Goal: Task Accomplishment & Management: Manage account settings

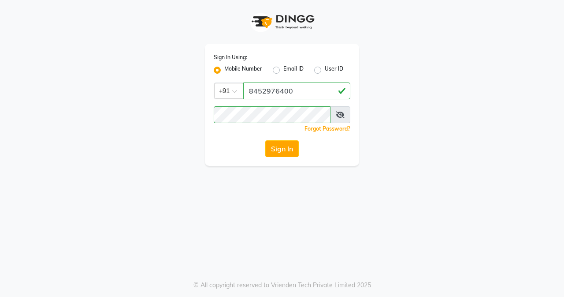
click at [371, 130] on div "Sign In Using: Mobile Number Email ID User ID Country Code × [PHONE_NUMBER] Rem…" at bounding box center [282, 83] width 502 height 166
click at [290, 145] on button "Sign In" at bounding box center [281, 148] width 33 height 17
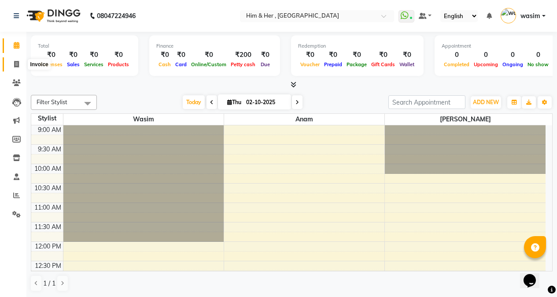
click at [19, 64] on span at bounding box center [16, 64] width 15 height 10
select select "5934"
select select "service"
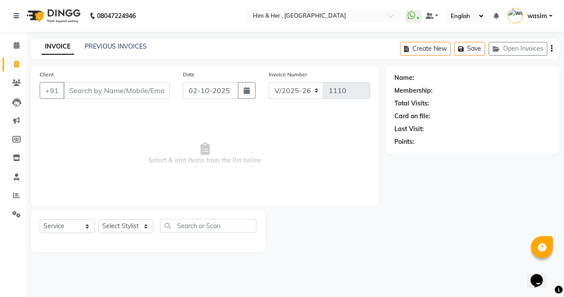
click at [111, 90] on input "Client" at bounding box center [116, 90] width 106 height 17
click at [133, 85] on input "Client" at bounding box center [116, 90] width 106 height 17
click at [147, 97] on input "Client" at bounding box center [116, 90] width 106 height 17
click at [142, 90] on input "Client" at bounding box center [116, 90] width 106 height 17
click at [149, 88] on input "Client" at bounding box center [116, 90] width 106 height 17
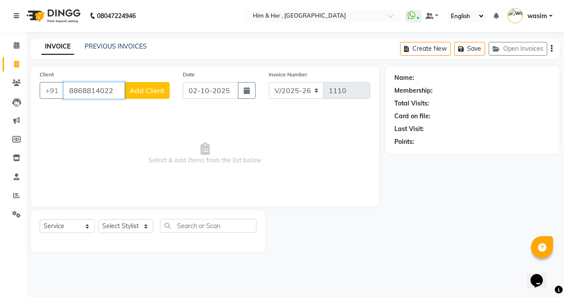
type input "8868814022"
click at [157, 94] on span "Add Client" at bounding box center [147, 90] width 35 height 9
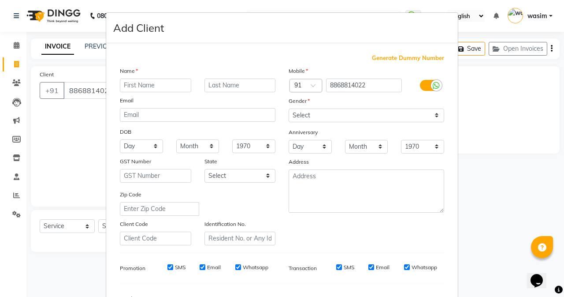
click at [160, 89] on input "text" at bounding box center [155, 85] width 71 height 14
type input "Vidhan"
click at [220, 86] on input "text" at bounding box center [239, 85] width 71 height 14
type input "H&H"
click at [301, 120] on select "Select [DEMOGRAPHIC_DATA] [DEMOGRAPHIC_DATA] Other Prefer Not To Say" at bounding box center [367, 115] width 156 height 14
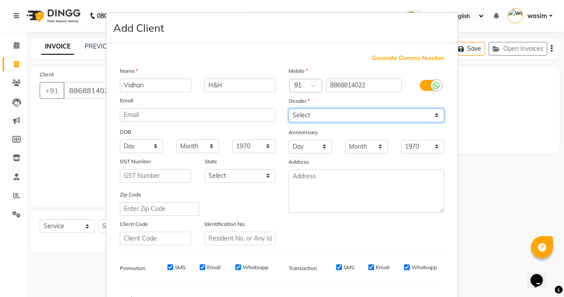
select select "[DEMOGRAPHIC_DATA]"
click at [289, 108] on select "Select [DEMOGRAPHIC_DATA] [DEMOGRAPHIC_DATA] Other Prefer Not To Say" at bounding box center [367, 115] width 156 height 14
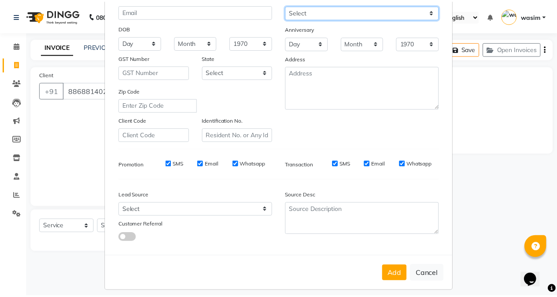
scroll to position [110, 0]
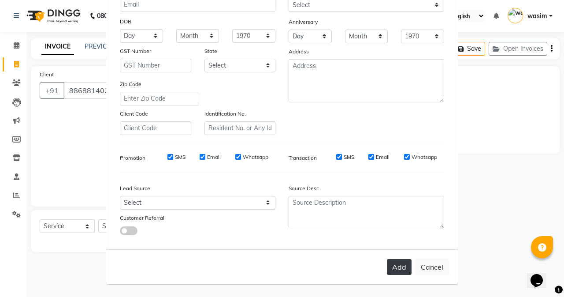
click at [398, 268] on button "Add" at bounding box center [399, 267] width 25 height 16
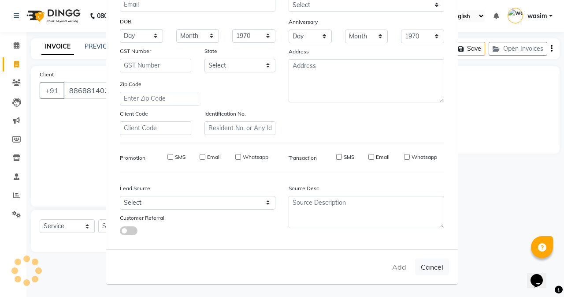
select select
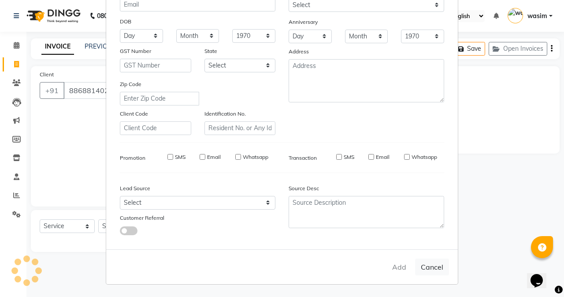
select select
checkbox input "false"
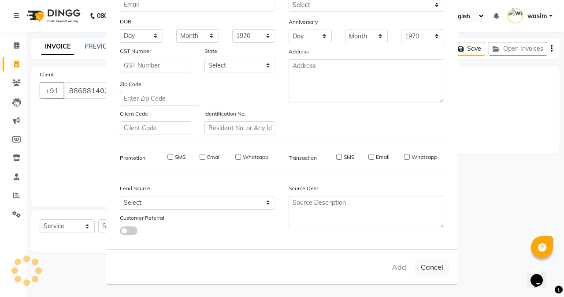
checkbox input "false"
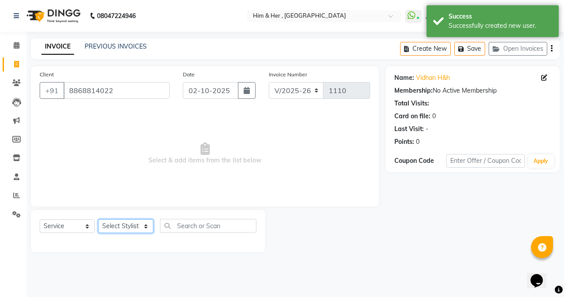
click at [122, 228] on select "Select Stylist Anam [PERSON_NAME] [PERSON_NAME]" at bounding box center [125, 226] width 55 height 14
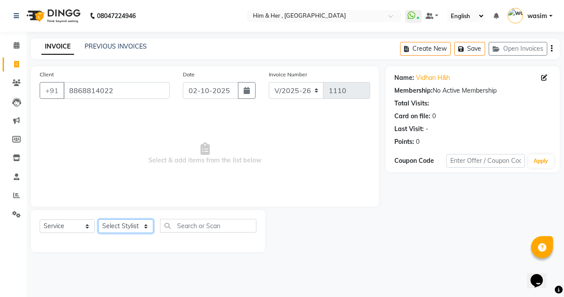
select select "47402"
click at [98, 219] on select "Select Stylist Anam [PERSON_NAME] [PERSON_NAME]" at bounding box center [125, 226] width 55 height 14
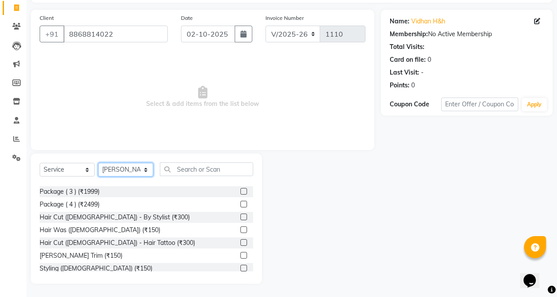
scroll to position [176, 0]
click at [85, 253] on div "[PERSON_NAME] Trim (₹150)" at bounding box center [81, 254] width 83 height 9
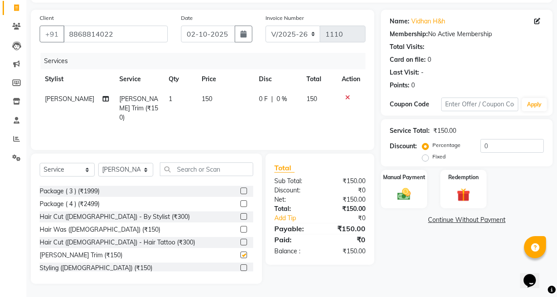
checkbox input "false"
click at [209, 107] on td "150" at bounding box center [225, 108] width 57 height 38
select select "47402"
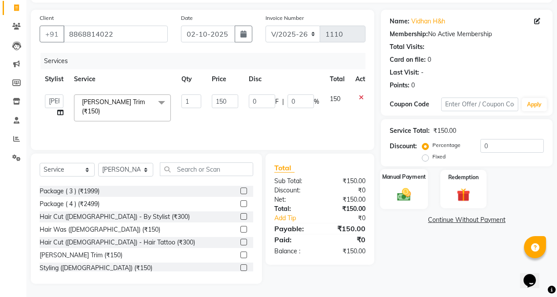
click at [413, 202] on img at bounding box center [404, 194] width 22 height 16
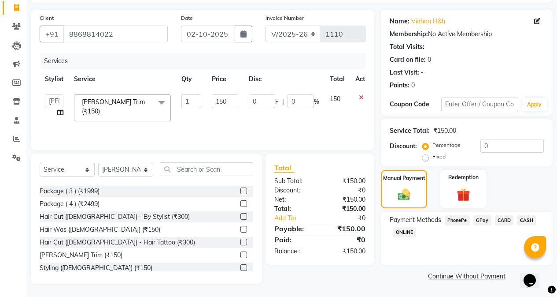
click at [483, 217] on span "GPay" at bounding box center [483, 220] width 18 height 10
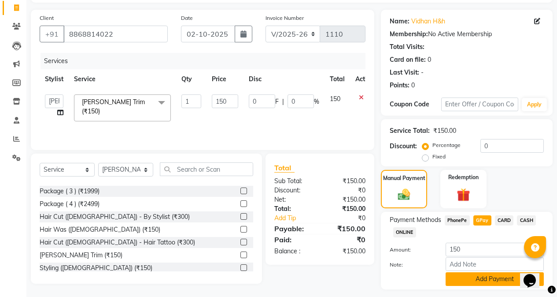
click at [482, 282] on button "Add Payment" at bounding box center [495, 279] width 98 height 14
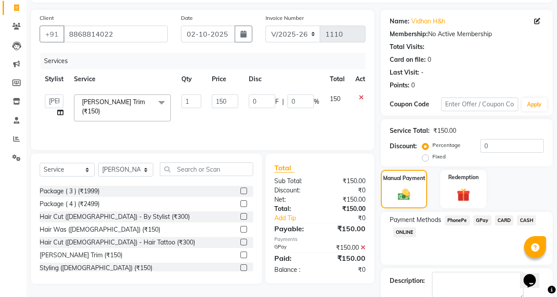
scroll to position [105, 0]
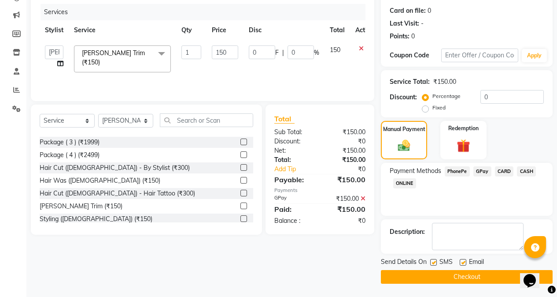
click at [434, 261] on label at bounding box center [434, 262] width 7 height 7
click at [434, 261] on input "checkbox" at bounding box center [434, 263] width 6 height 6
checkbox input "false"
click at [442, 271] on button "Checkout" at bounding box center [467, 277] width 172 height 14
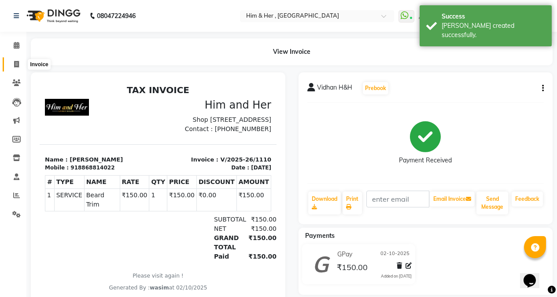
click at [17, 63] on icon at bounding box center [16, 64] width 5 height 7
select select "service"
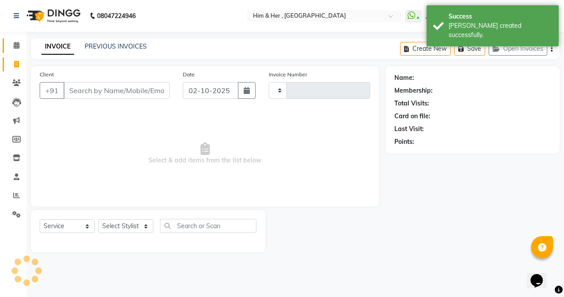
type input "1111"
select select "5934"
click at [14, 47] on icon at bounding box center [17, 45] width 6 height 7
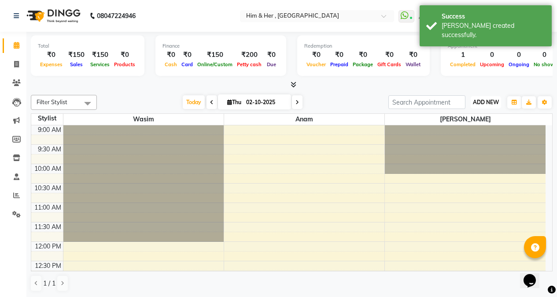
click at [486, 104] on span "ADD NEW" at bounding box center [486, 102] width 26 height 7
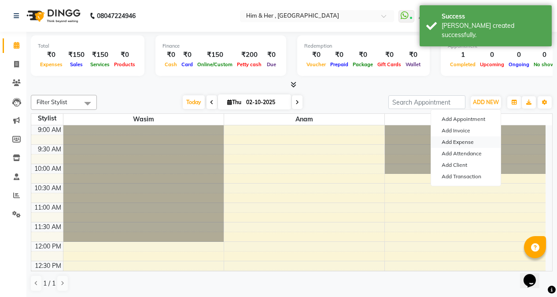
click at [468, 142] on link "Add Expense" at bounding box center [466, 141] width 70 height 11
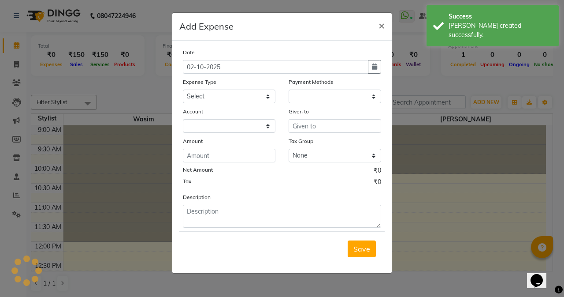
select select "1"
select select "4909"
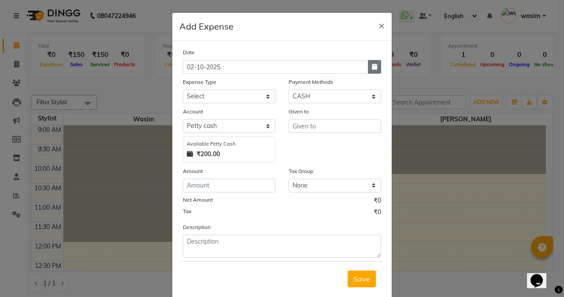
click at [368, 62] on button "button" at bounding box center [374, 67] width 13 height 14
select select "10"
select select "2025"
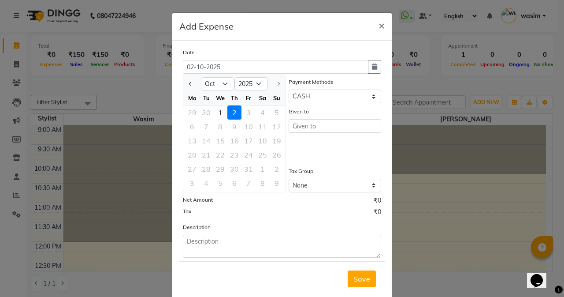
click at [312, 24] on div "Add Expense ×" at bounding box center [281, 27] width 219 height 28
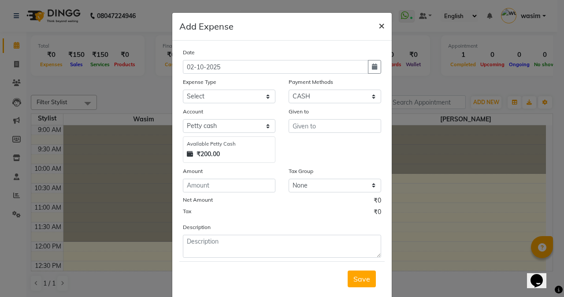
click at [379, 25] on span "×" at bounding box center [382, 25] width 6 height 13
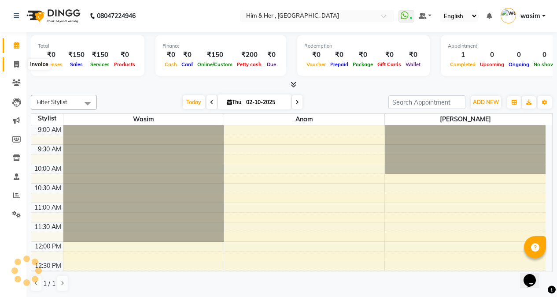
click at [14, 63] on icon at bounding box center [16, 64] width 5 height 7
select select "service"
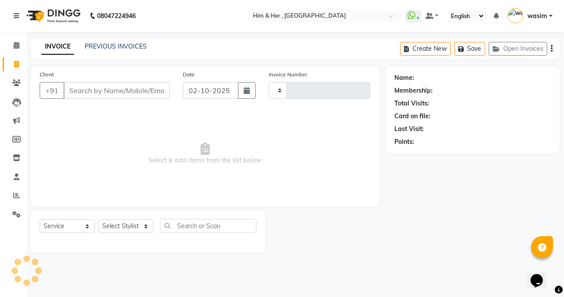
type input "1111"
select select "5934"
click at [74, 85] on input "Client" at bounding box center [116, 90] width 106 height 17
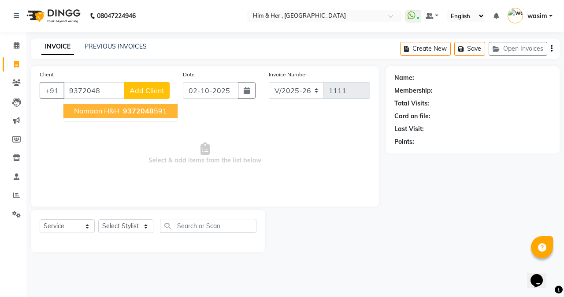
click at [96, 111] on span "Nomaan H&H" at bounding box center [96, 110] width 45 height 9
type input "9372048591"
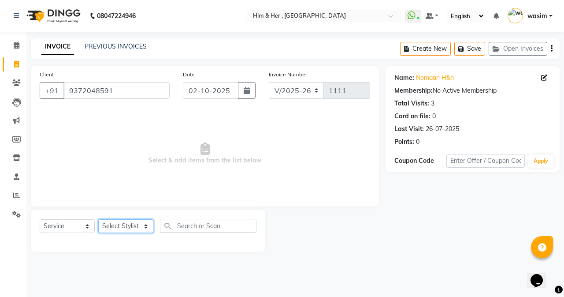
drag, startPoint x: 127, startPoint y: 227, endPoint x: 126, endPoint y: 232, distance: 4.9
click at [127, 227] on select "Select Stylist Anam [PERSON_NAME] [PERSON_NAME]" at bounding box center [125, 226] width 55 height 14
select select "47402"
click at [98, 219] on select "Select Stylist Anam [PERSON_NAME] [PERSON_NAME]" at bounding box center [125, 226] width 55 height 14
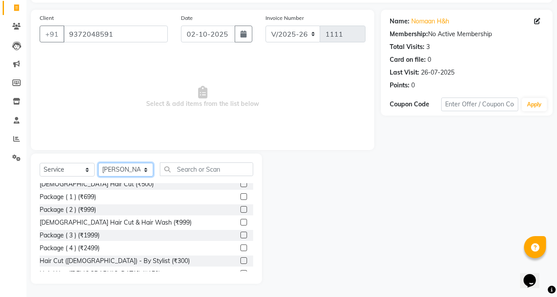
scroll to position [176, 0]
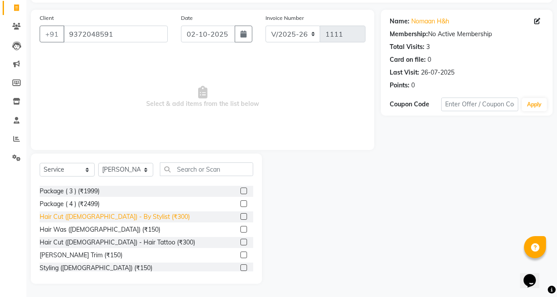
click at [117, 214] on div "Hair Cut ([DEMOGRAPHIC_DATA]) - By Stylist (₹300)" at bounding box center [115, 216] width 150 height 9
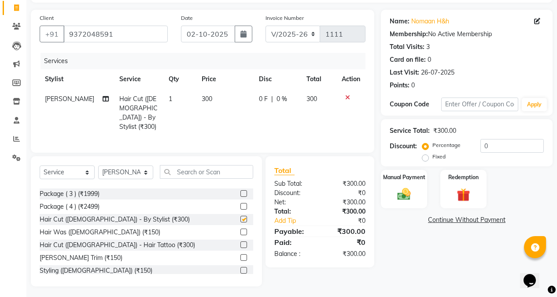
checkbox input "false"
click at [211, 109] on td "300" at bounding box center [225, 113] width 57 height 48
select select "47402"
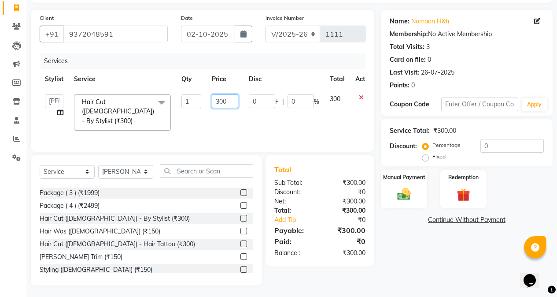
click at [226, 105] on input "300" at bounding box center [225, 101] width 26 height 14
type input "250"
click at [409, 198] on img at bounding box center [404, 194] width 22 height 16
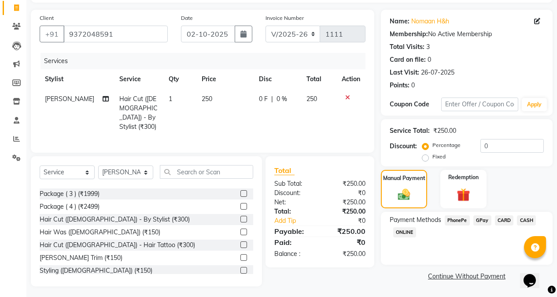
click at [481, 220] on span "GPay" at bounding box center [483, 220] width 18 height 10
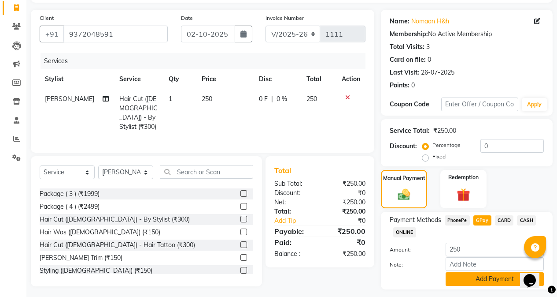
click at [494, 279] on button "Add Payment" at bounding box center [495, 279] width 98 height 14
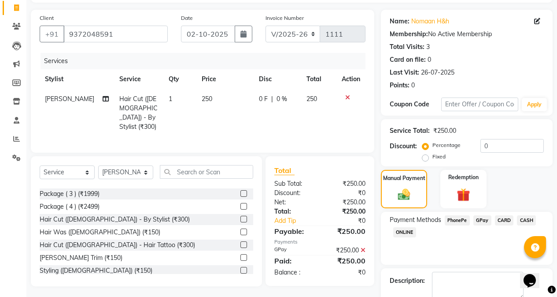
scroll to position [105, 0]
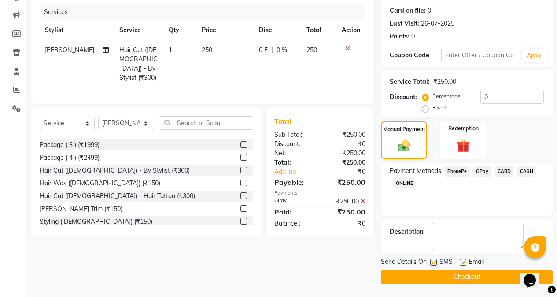
click at [433, 260] on label at bounding box center [434, 262] width 7 height 7
click at [433, 260] on input "checkbox" at bounding box center [434, 263] width 6 height 6
checkbox input "false"
click at [441, 275] on button "Checkout" at bounding box center [467, 277] width 172 height 14
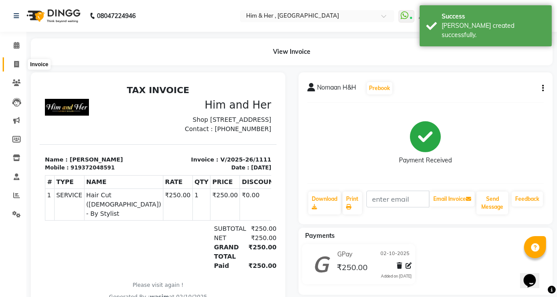
click at [15, 61] on icon at bounding box center [16, 64] width 5 height 7
select select "service"
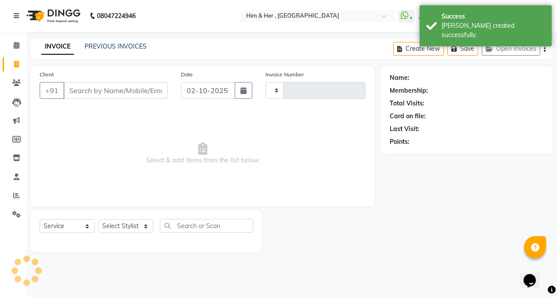
type input "1112"
select select "5934"
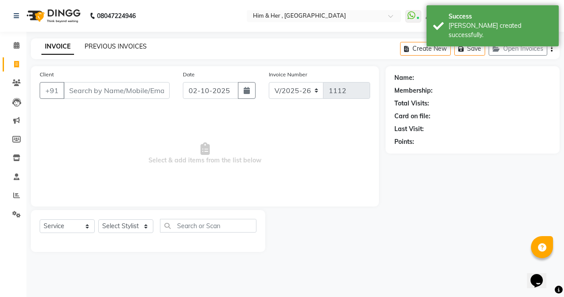
click at [133, 48] on link "PREVIOUS INVOICES" at bounding box center [116, 46] width 62 height 8
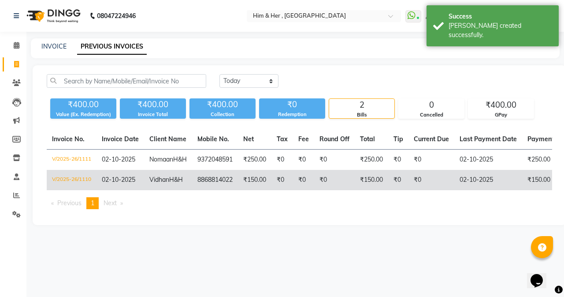
click at [193, 189] on td "8868814022" at bounding box center [215, 180] width 46 height 20
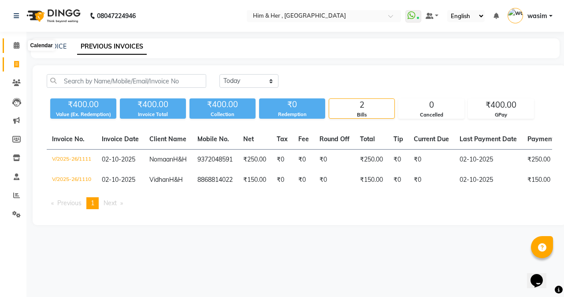
click at [14, 47] on icon at bounding box center [17, 45] width 6 height 7
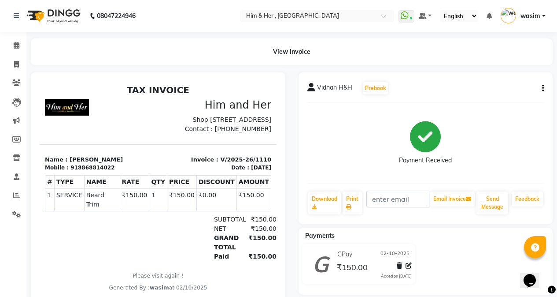
click at [543, 89] on icon "button" at bounding box center [544, 88] width 2 height 0
click at [499, 96] on div "Edit Invoice" at bounding box center [499, 99] width 60 height 11
select select "service"
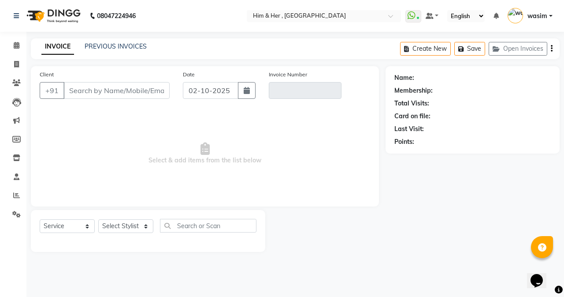
type input "8868814022"
type input "V/2025-26/1110"
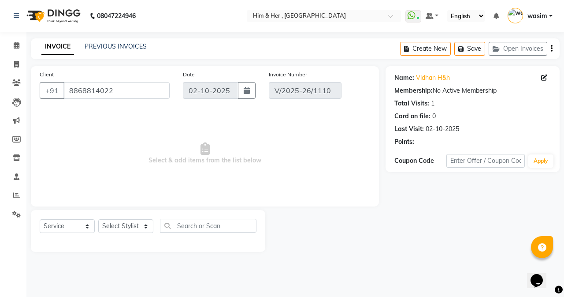
select select "select"
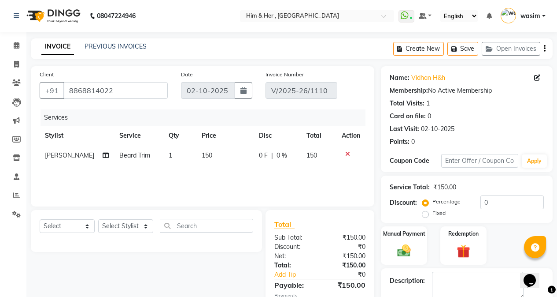
click at [213, 167] on div "Services Stylist Service Qty Price Disc Total Action Shivam Gaud Beard Trim 1 1…" at bounding box center [203, 153] width 326 height 88
click at [202, 152] on span "150" at bounding box center [207, 155] width 11 height 8
select select "47402"
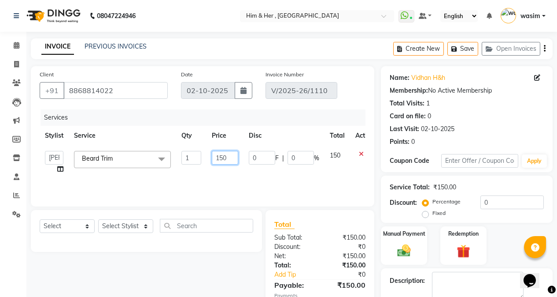
click at [225, 156] on input "150" at bounding box center [225, 158] width 26 height 14
type input "100"
click at [246, 175] on div "Services Stylist Service Qty Price Disc Total Action Anam Shivam Gaud wasim Bea…" at bounding box center [203, 153] width 326 height 88
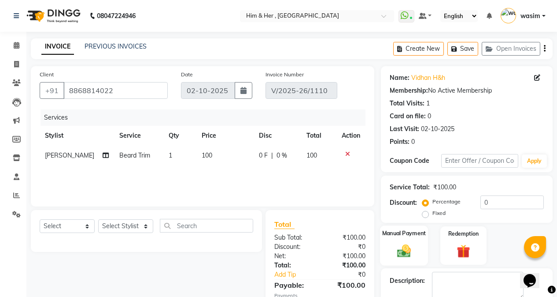
click at [418, 245] on div "Manual Payment" at bounding box center [404, 245] width 48 height 40
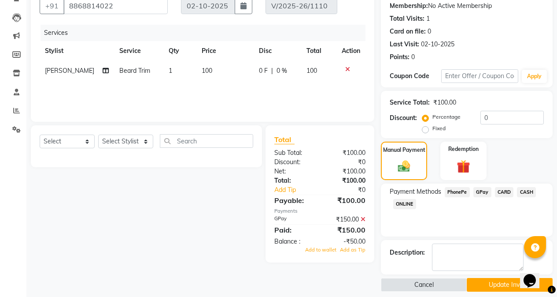
scroll to position [93, 0]
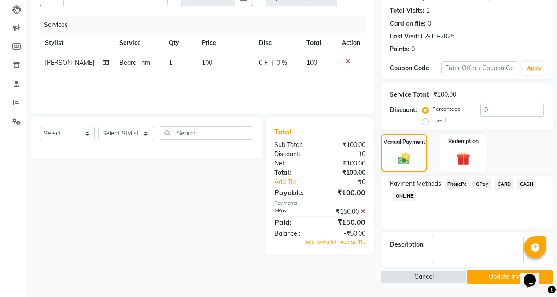
click at [483, 182] on span "GPay" at bounding box center [483, 184] width 18 height 10
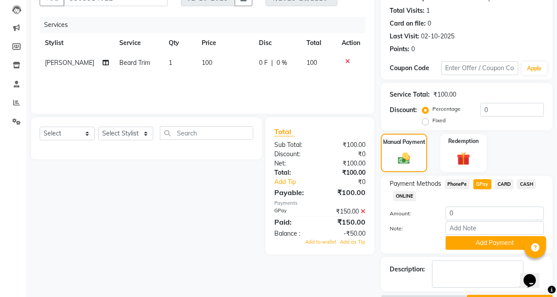
click at [364, 211] on icon at bounding box center [363, 211] width 5 height 6
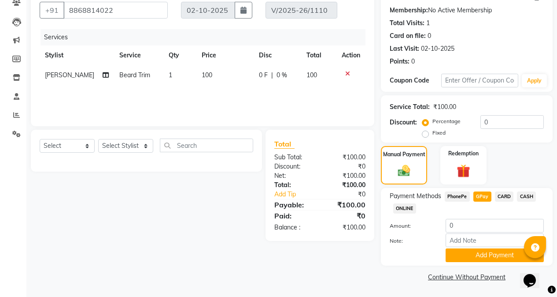
click at [479, 194] on span "GPay" at bounding box center [483, 196] width 18 height 10
type input "100"
click at [487, 253] on button "Add Payment" at bounding box center [495, 255] width 98 height 14
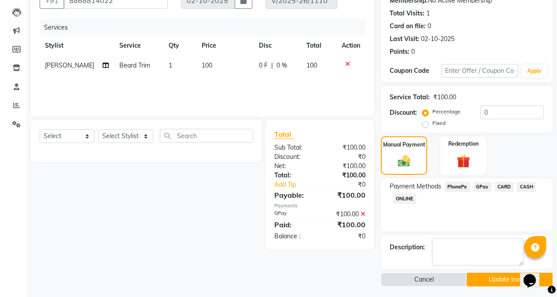
scroll to position [93, 0]
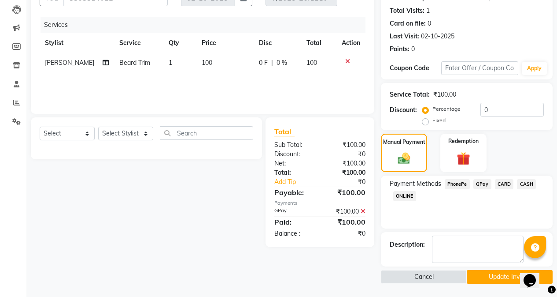
click at [482, 273] on button "Update Invoice" at bounding box center [510, 277] width 86 height 14
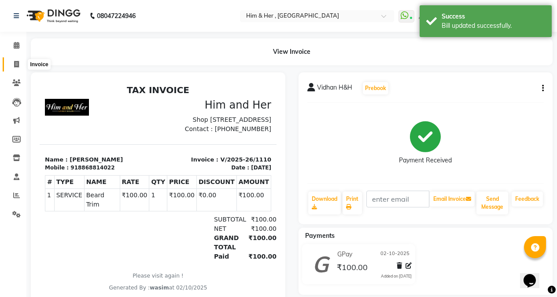
click at [15, 66] on icon at bounding box center [16, 64] width 5 height 7
select select "5934"
select select "service"
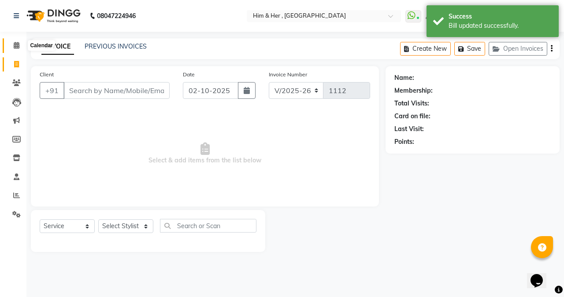
click at [14, 44] on icon at bounding box center [17, 45] width 6 height 7
